Goal: Task Accomplishment & Management: Complete application form

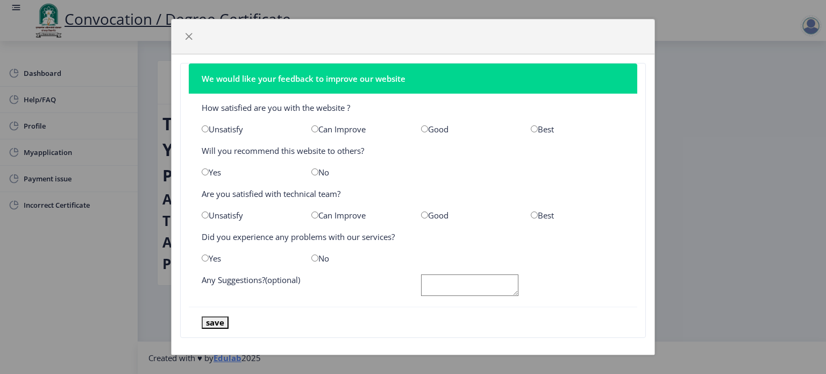
click at [423, 129] on input "radio" at bounding box center [424, 128] width 7 height 7
radio input "true"
click at [311, 171] on input "radio" at bounding box center [314, 171] width 7 height 7
radio input "true"
click at [421, 214] on input "radio" at bounding box center [424, 214] width 7 height 7
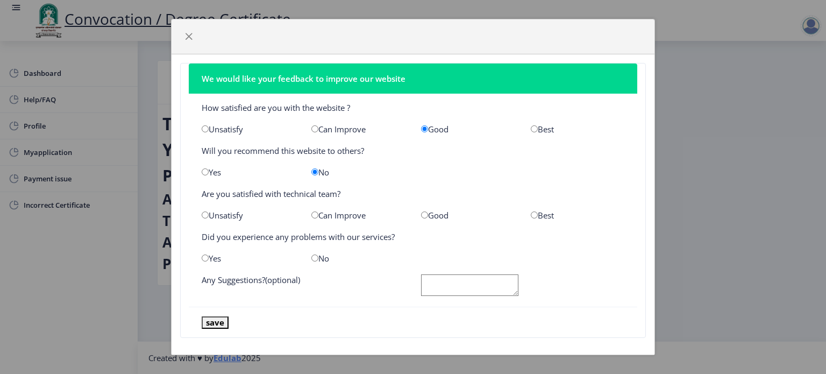
radio input "true"
click at [311, 257] on input "radio" at bounding box center [314, 257] width 7 height 7
radio input "true"
click at [465, 289] on textarea at bounding box center [469, 285] width 97 height 22
click at [202, 325] on button "save" at bounding box center [215, 322] width 27 height 12
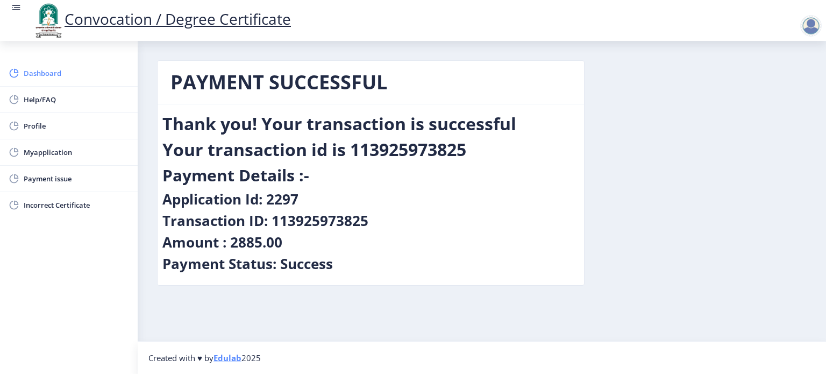
click at [55, 77] on span "Dashboard" at bounding box center [76, 73] width 105 height 13
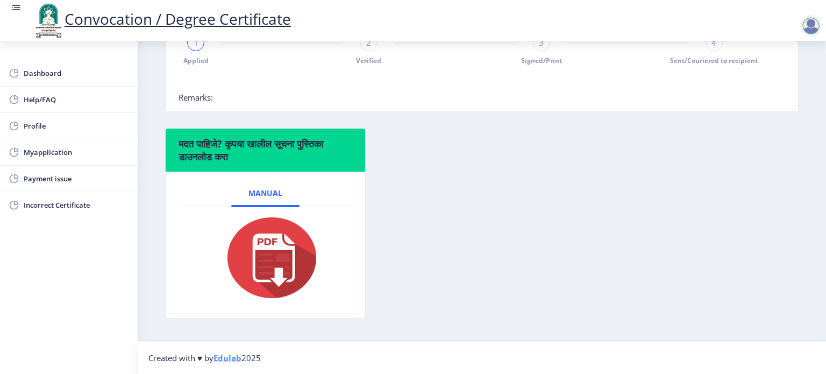
scroll to position [295, 0]
click at [55, 153] on span "Myapplication" at bounding box center [76, 152] width 105 height 13
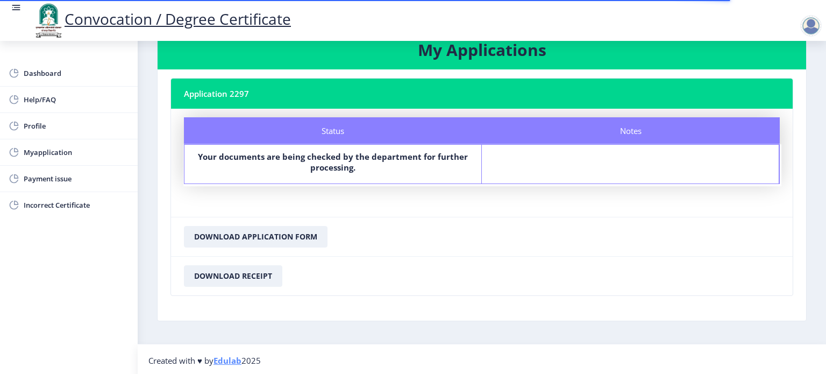
scroll to position [31, 0]
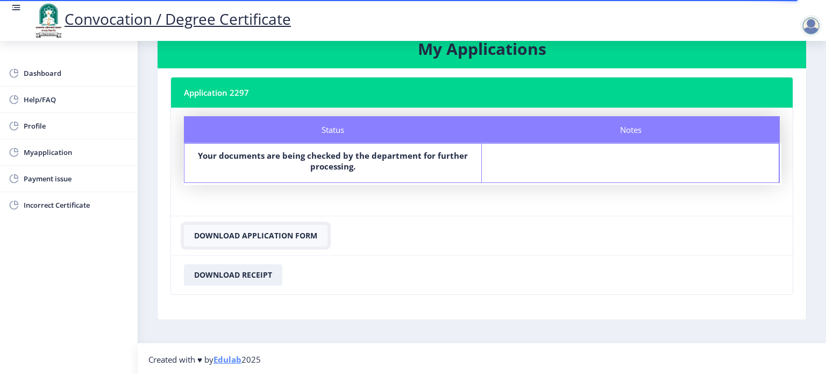
click at [259, 236] on button "Download Application Form" at bounding box center [256, 236] width 144 height 22
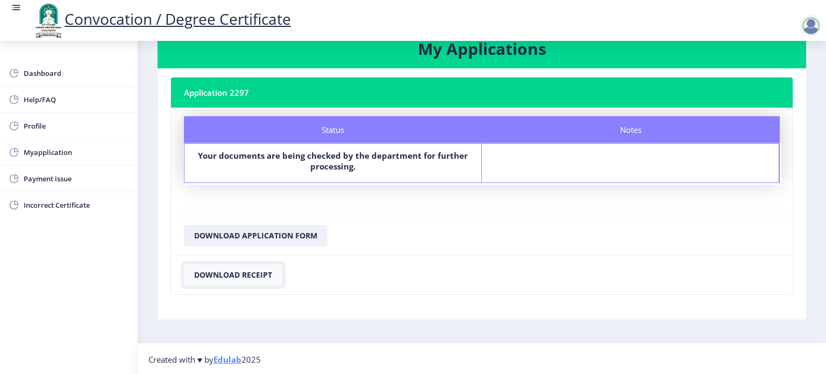
click at [241, 273] on button "Download Receipt" at bounding box center [233, 275] width 98 height 22
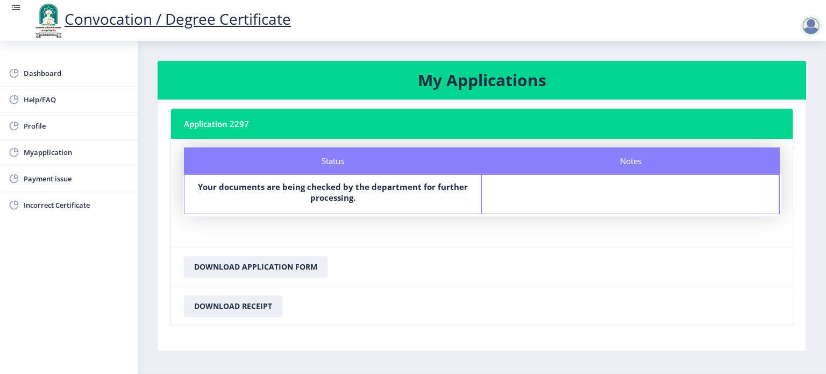
scroll to position [0, 0]
click at [44, 124] on span "Profile" at bounding box center [76, 125] width 105 height 13
select select
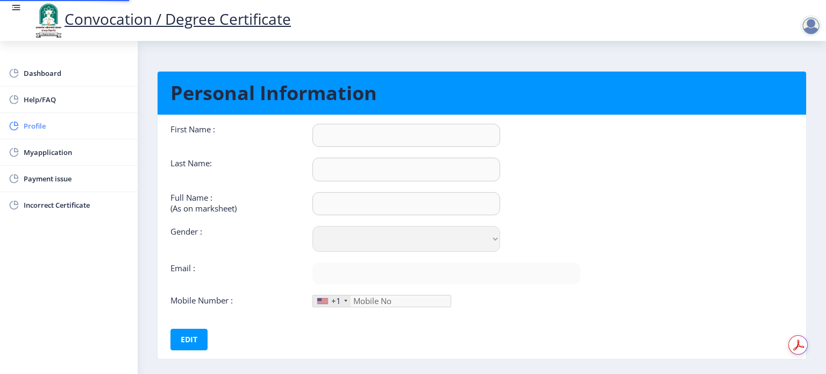
type input "Imran"
type input "Bagwan"
type input "Bagwan [PERSON_NAME]"
select select "[DEMOGRAPHIC_DATA]"
type input "[EMAIL_ADDRESS][DOMAIN_NAME]"
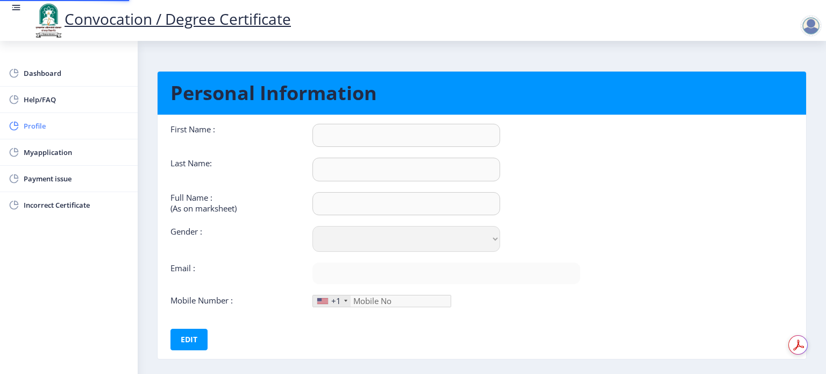
type input "8381059105"
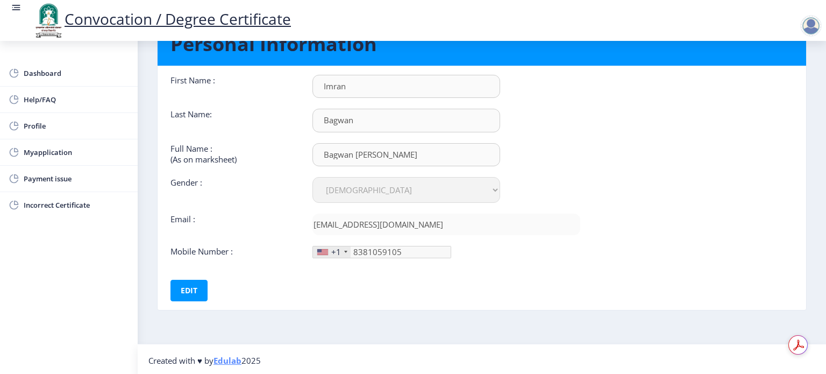
scroll to position [49, 0]
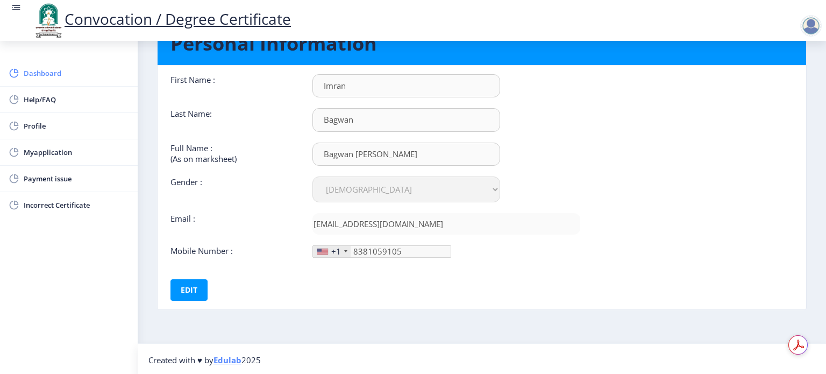
click at [55, 72] on span "Dashboard" at bounding box center [76, 73] width 105 height 13
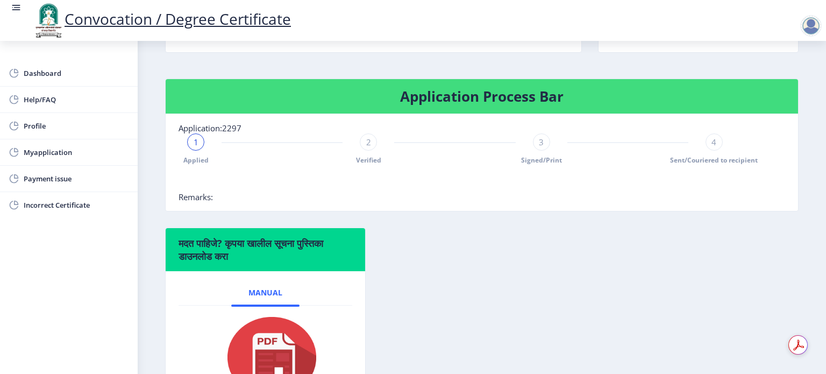
scroll to position [180, 0]
click at [368, 150] on div "2" at bounding box center [368, 141] width 17 height 17
click at [537, 150] on div "3" at bounding box center [541, 141] width 17 height 17
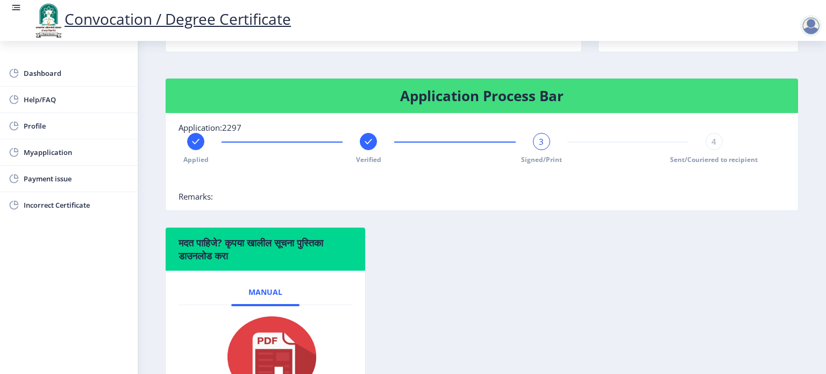
click at [716, 150] on div "4" at bounding box center [714, 141] width 17 height 17
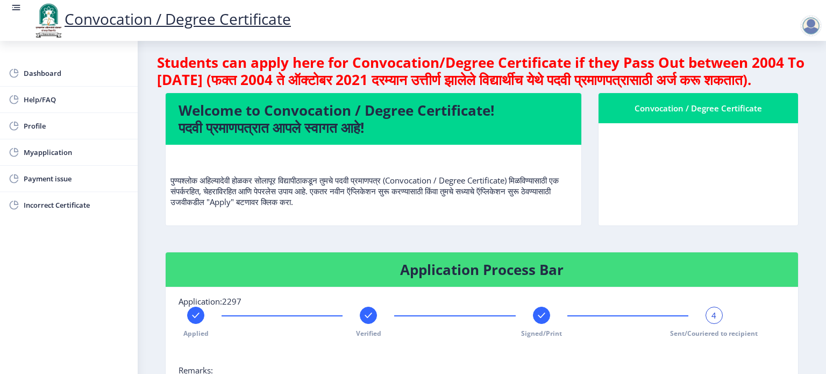
scroll to position [0, 0]
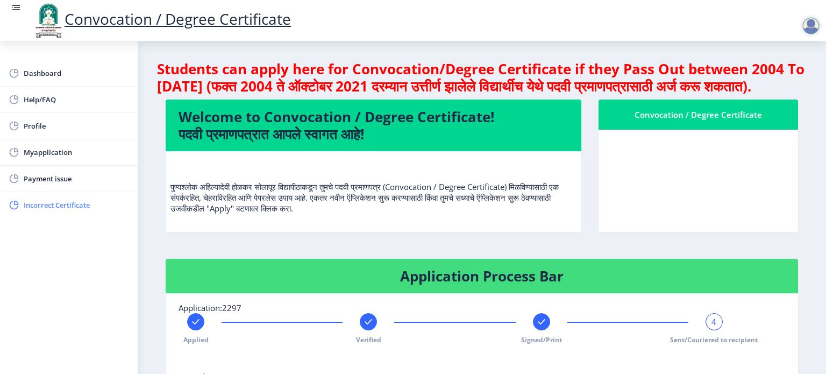
click at [48, 205] on span "Incorrect Certificate" at bounding box center [76, 204] width 105 height 13
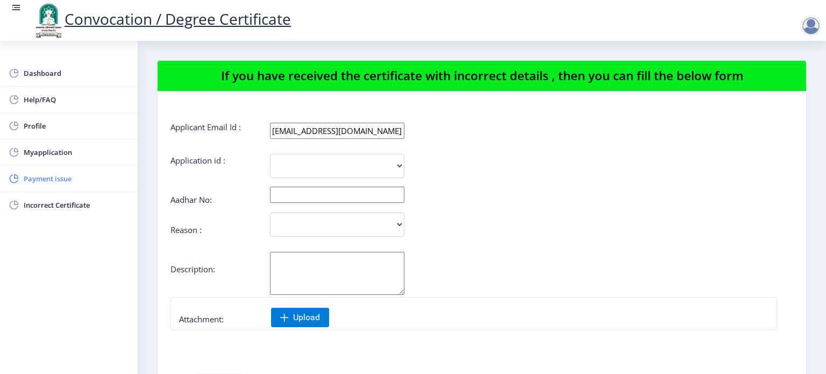
click at [49, 181] on span "Payment issue" at bounding box center [76, 178] width 105 height 13
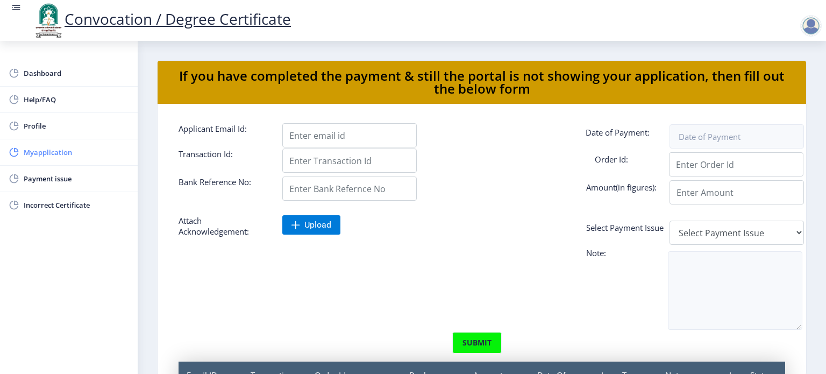
click at [47, 158] on span "Myapplication" at bounding box center [76, 152] width 105 height 13
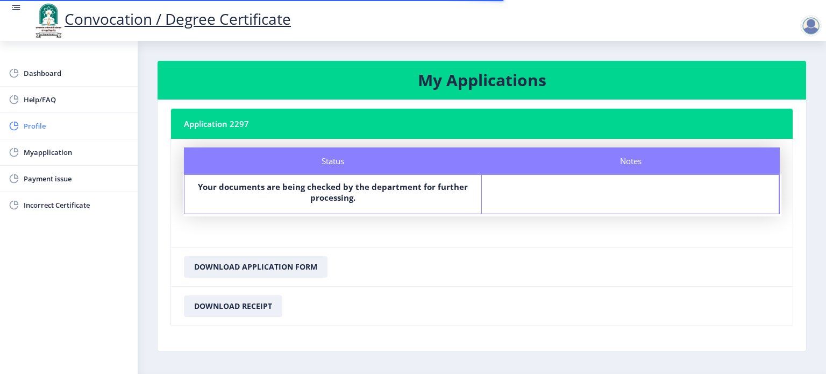
click at [41, 133] on link "Profile" at bounding box center [69, 126] width 138 height 26
select select
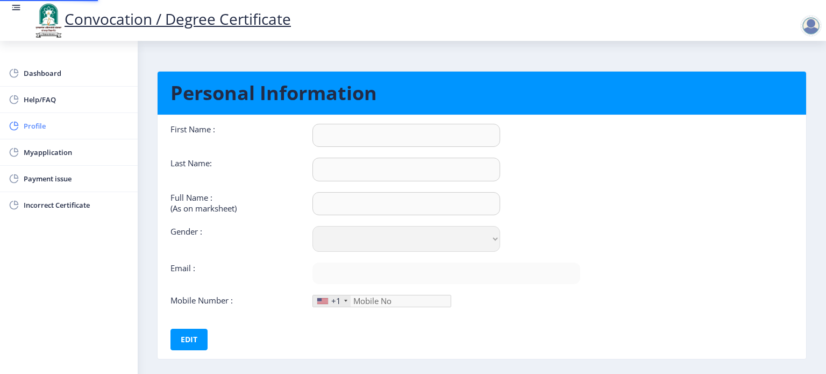
type input "Imran"
type input "Bagwan"
type input "Bagwan [PERSON_NAME]"
select select "[DEMOGRAPHIC_DATA]"
type input "[EMAIL_ADDRESS][DOMAIN_NAME]"
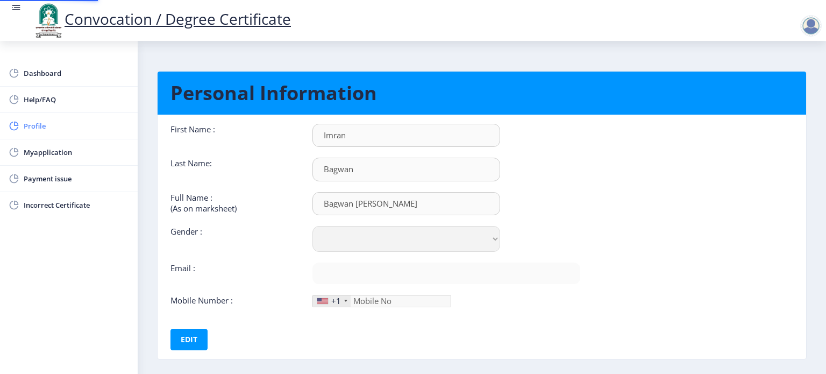
type input "8381059105"
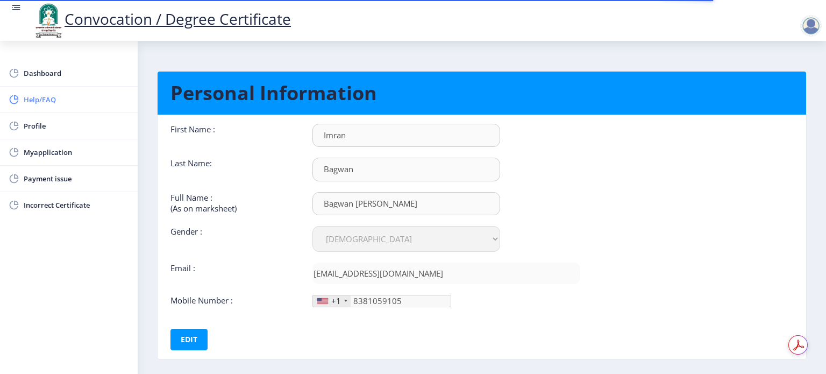
click at [39, 111] on link "Help/FAQ" at bounding box center [69, 100] width 138 height 26
